Goal: Find specific page/section: Find specific page/section

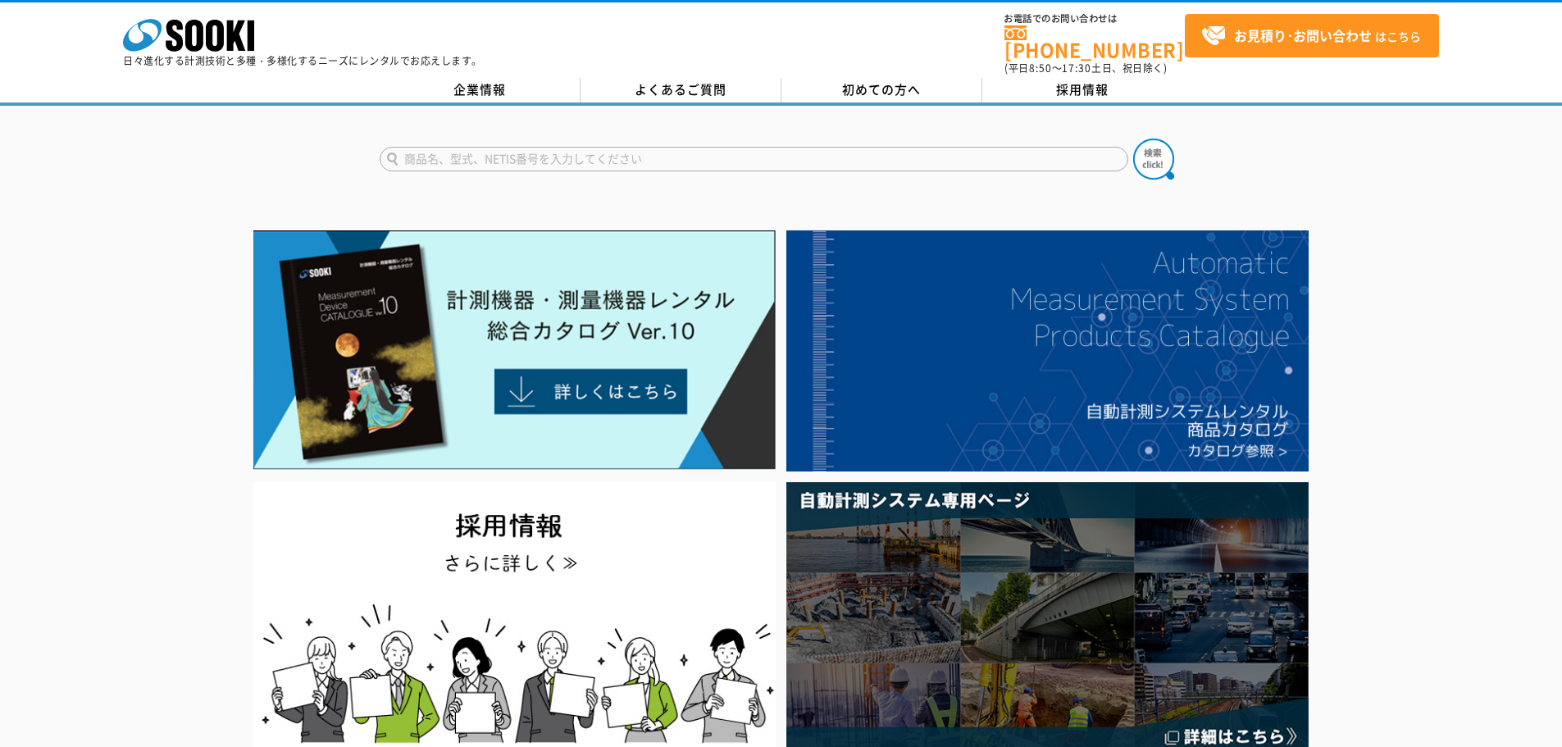
click at [507, 153] on input "text" at bounding box center [754, 159] width 748 height 25
type input "コスモ"
click at [1164, 155] on img at bounding box center [1153, 159] width 41 height 41
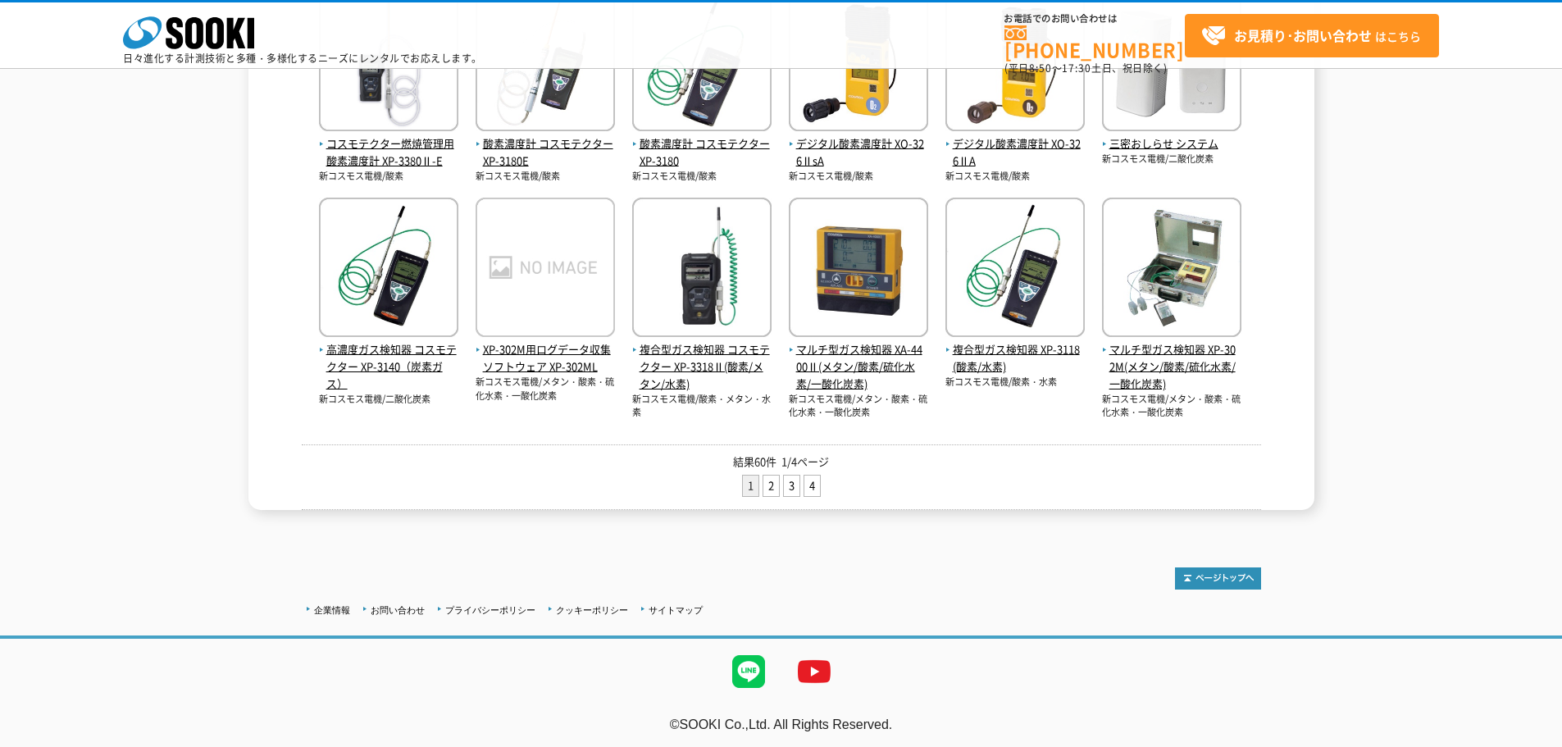
scroll to position [612, 0]
click at [777, 492] on link "2" at bounding box center [771, 486] width 16 height 20
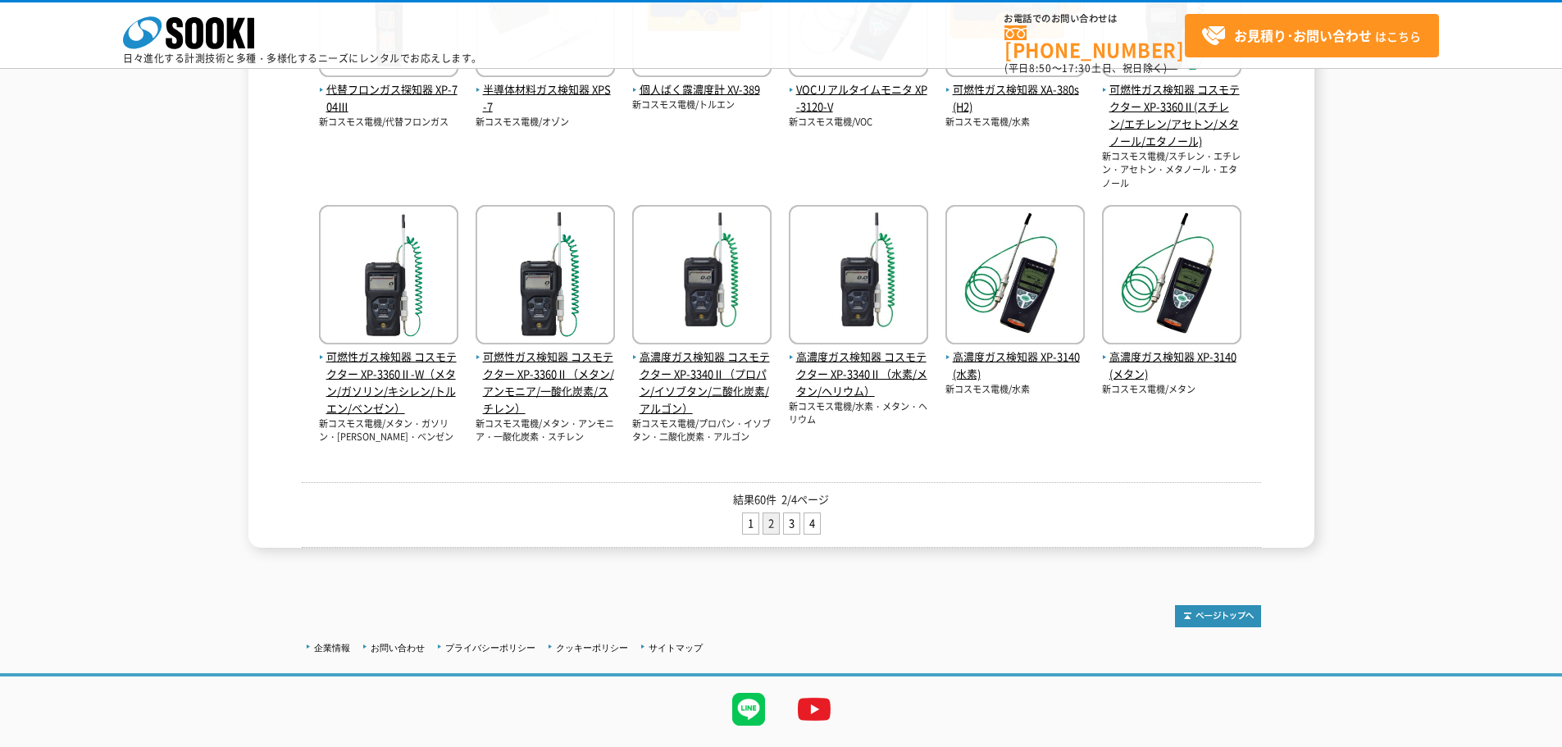
scroll to position [699, 0]
click at [793, 527] on link "3" at bounding box center [792, 522] width 16 height 20
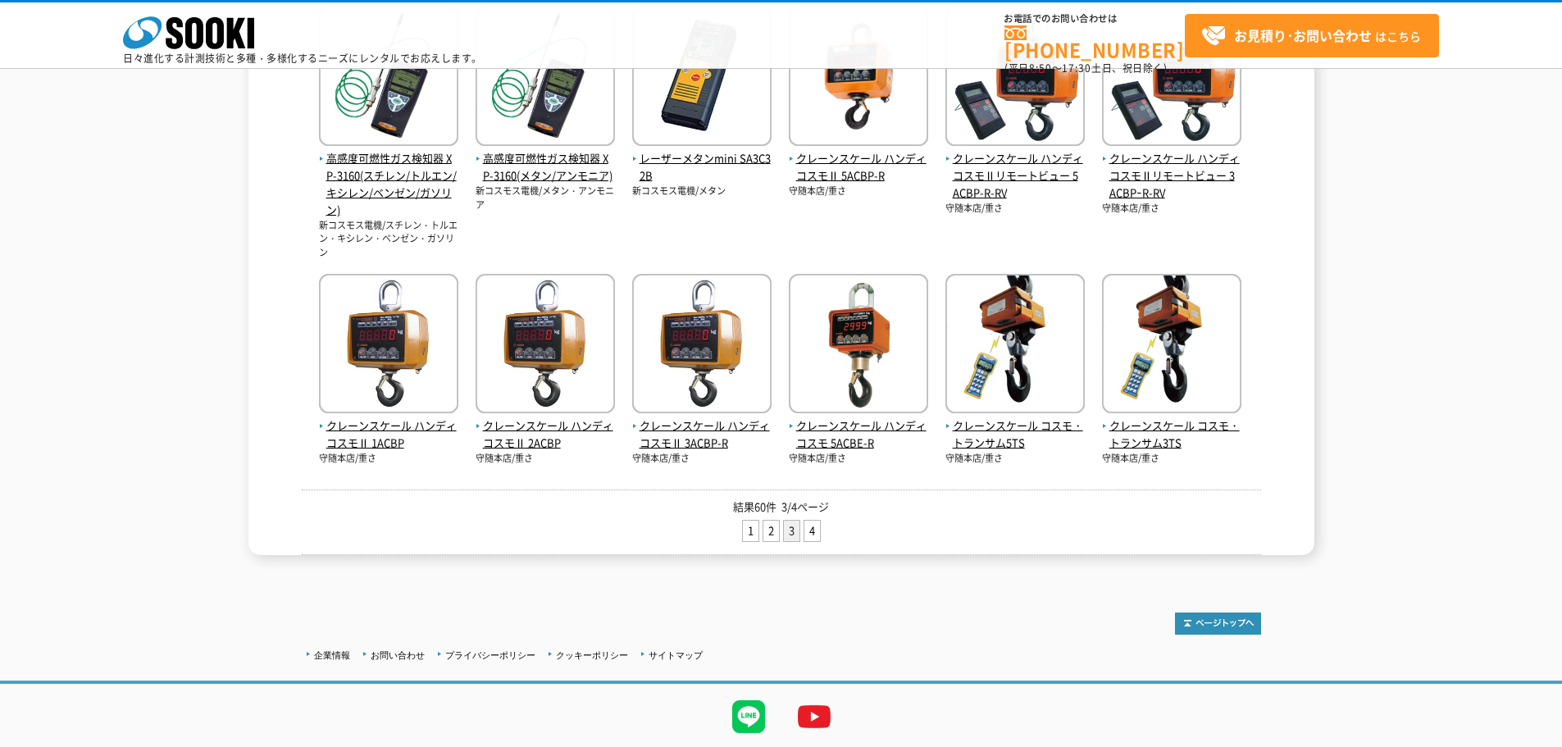
scroll to position [710, 0]
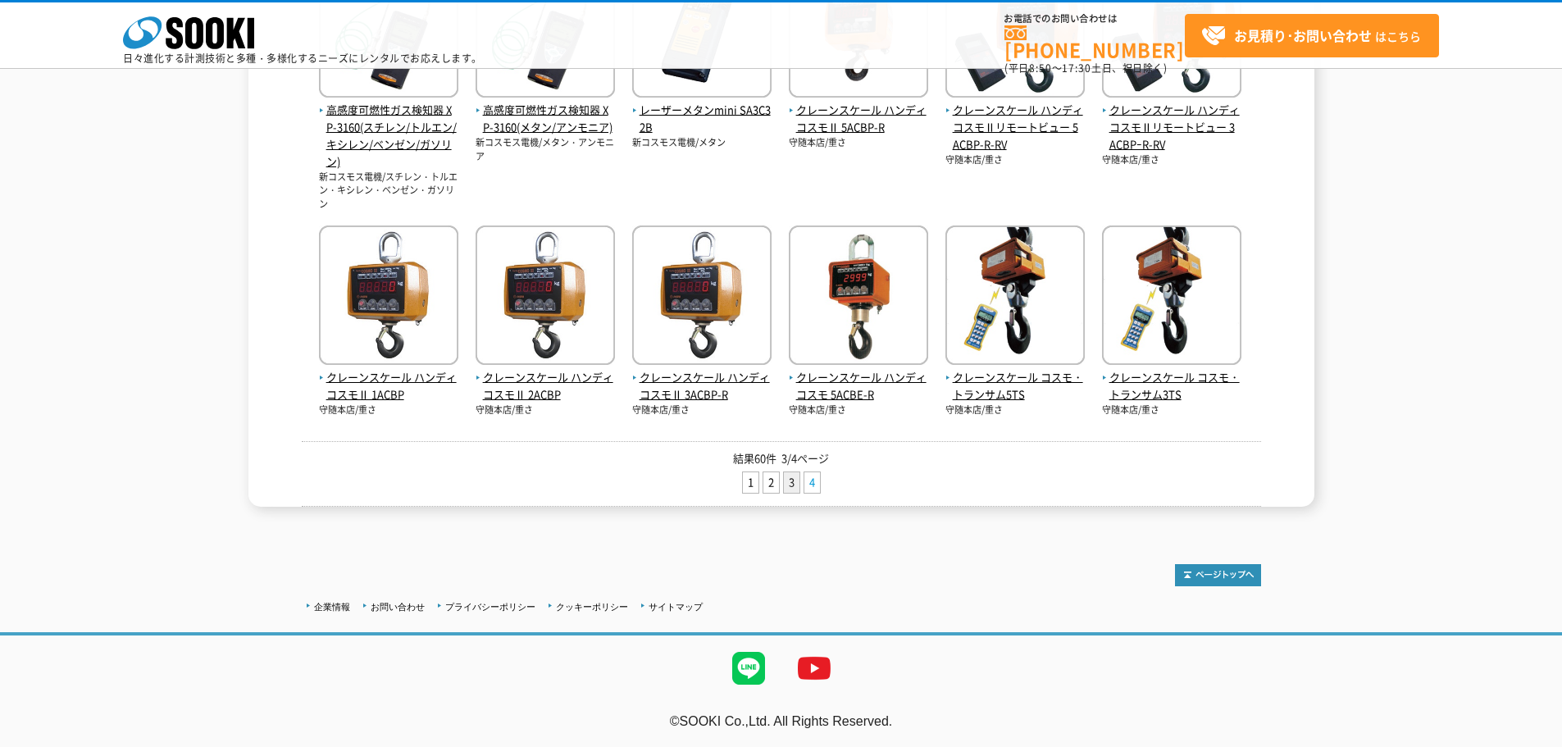
click at [809, 478] on link "4" at bounding box center [812, 482] width 16 height 20
